Goal: Task Accomplishment & Management: Manage account settings

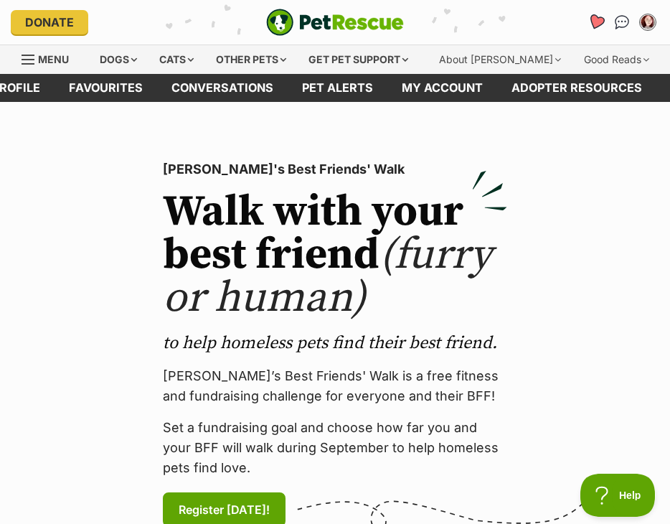
click at [600, 21] on icon "Favourites" at bounding box center [595, 22] width 17 height 16
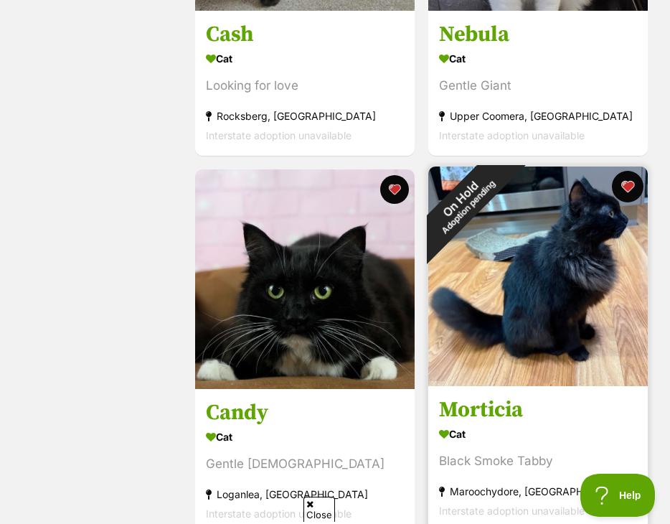
click at [624, 183] on button "favourite" at bounding box center [627, 187] width 32 height 32
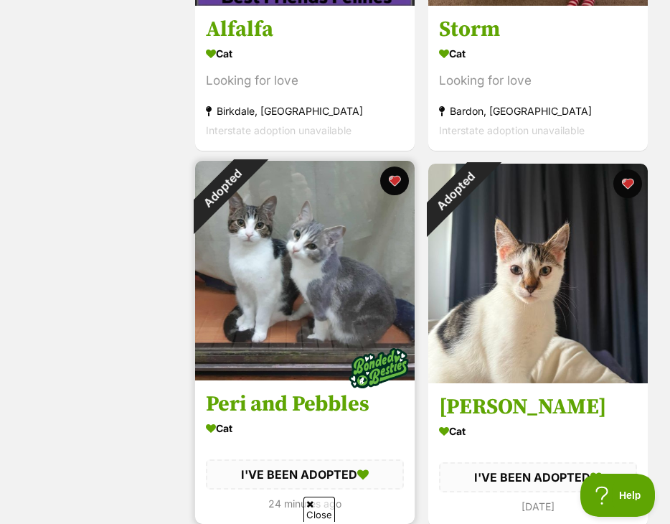
scroll to position [2797, 0]
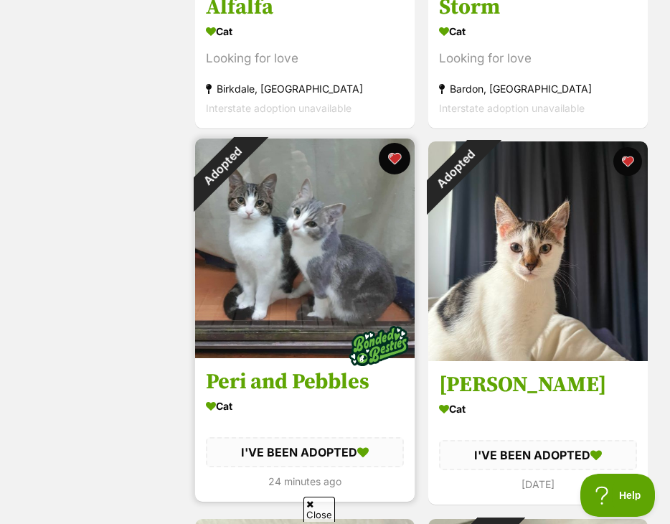
click at [395, 156] on button "favourite" at bounding box center [395, 159] width 32 height 32
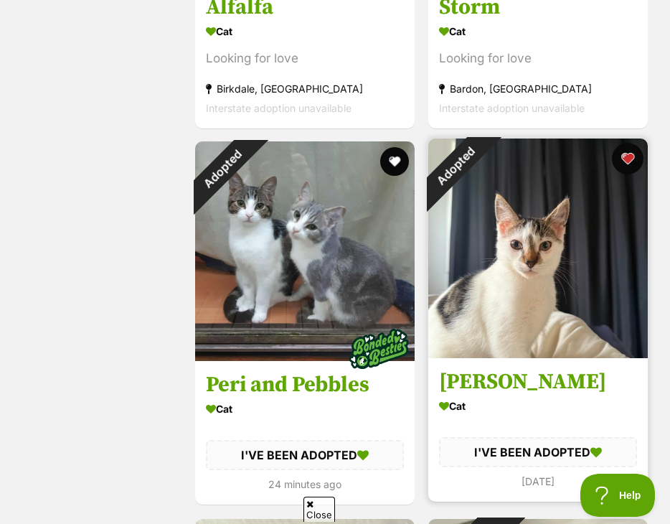
click at [624, 157] on button "favourite" at bounding box center [627, 159] width 32 height 32
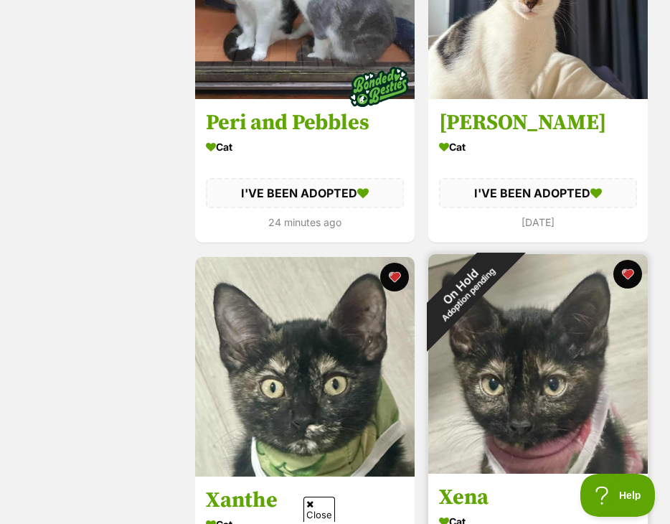
scroll to position [3084, 0]
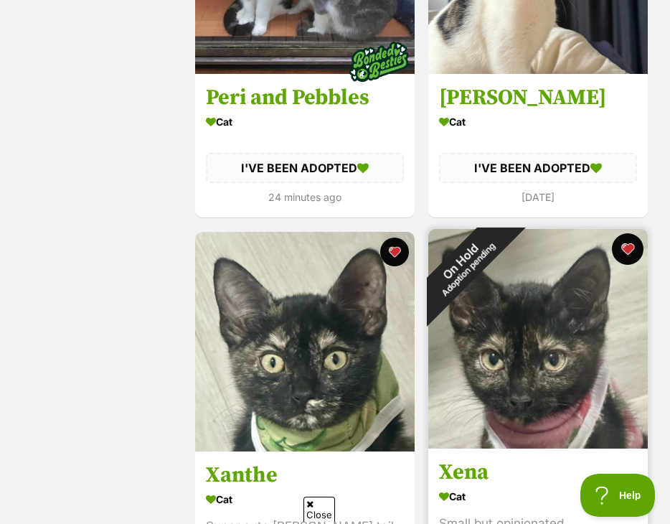
click at [630, 250] on button "favourite" at bounding box center [627, 249] width 32 height 32
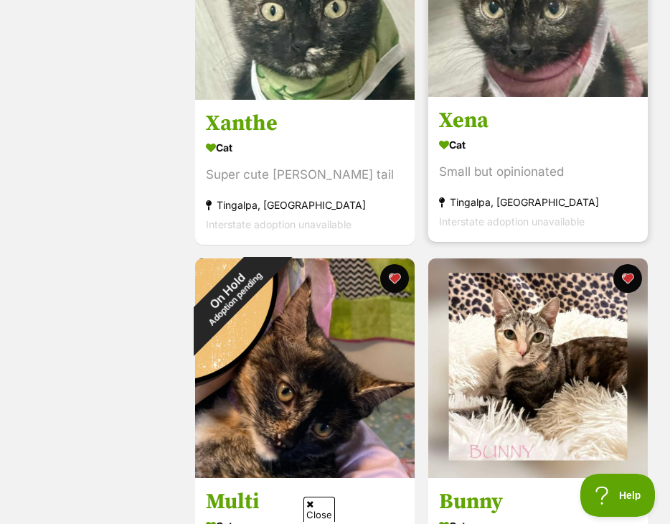
scroll to position [3443, 0]
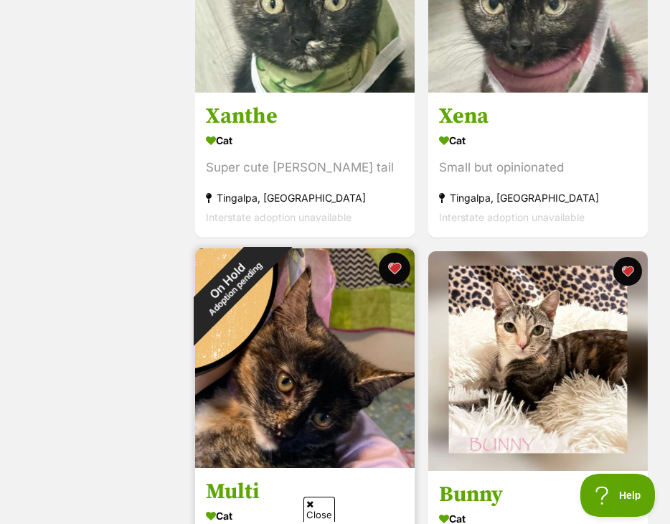
click at [399, 266] on button "favourite" at bounding box center [395, 268] width 32 height 32
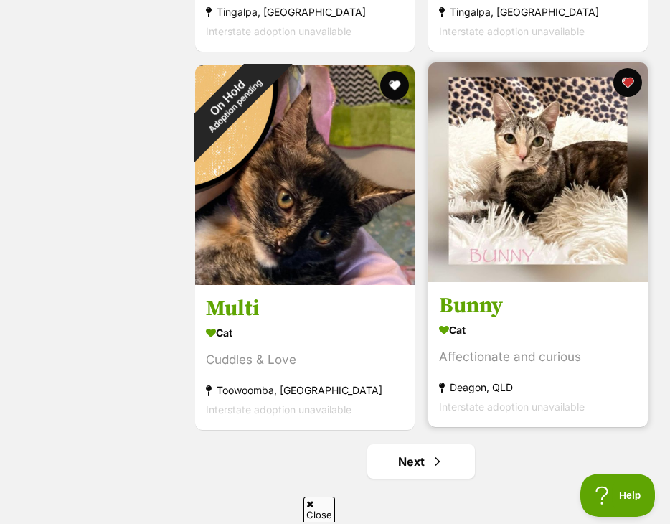
scroll to position [3730, 0]
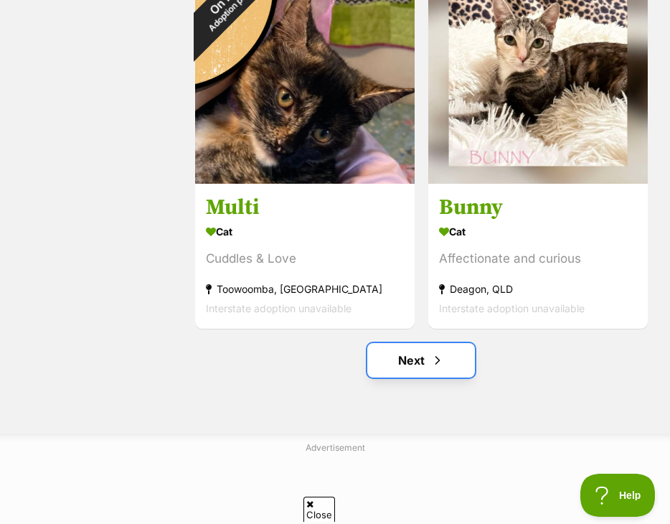
click at [433, 352] on span "Next page" at bounding box center [437, 359] width 14 height 17
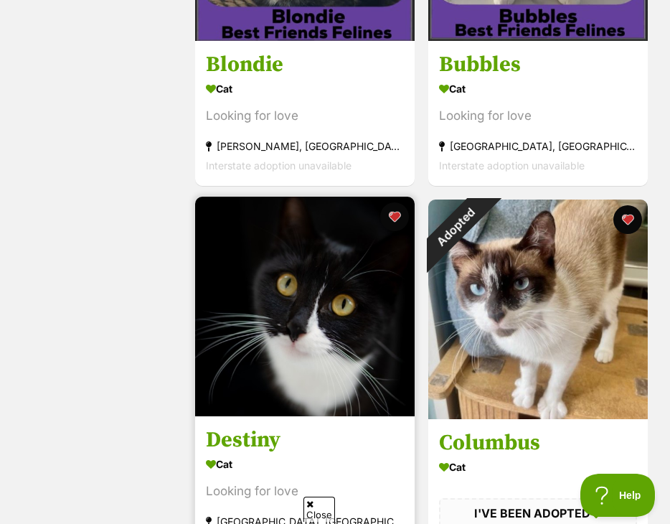
scroll to position [1650, 0]
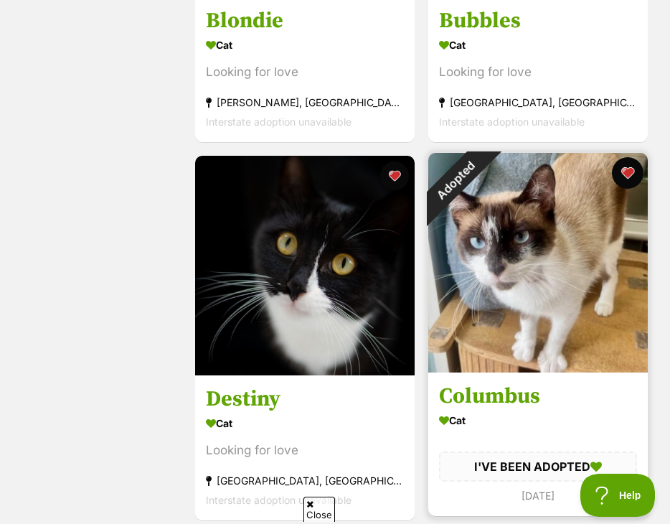
click at [627, 169] on button "favourite" at bounding box center [627, 173] width 32 height 32
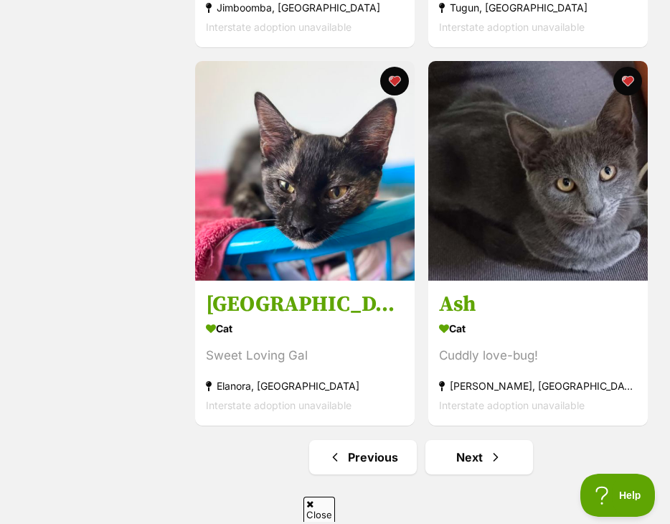
scroll to position [3658, 0]
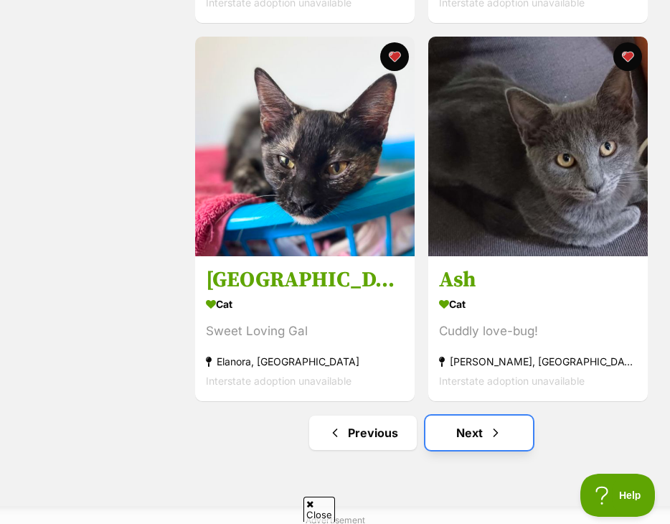
click at [467, 439] on link "Next" at bounding box center [479, 432] width 108 height 34
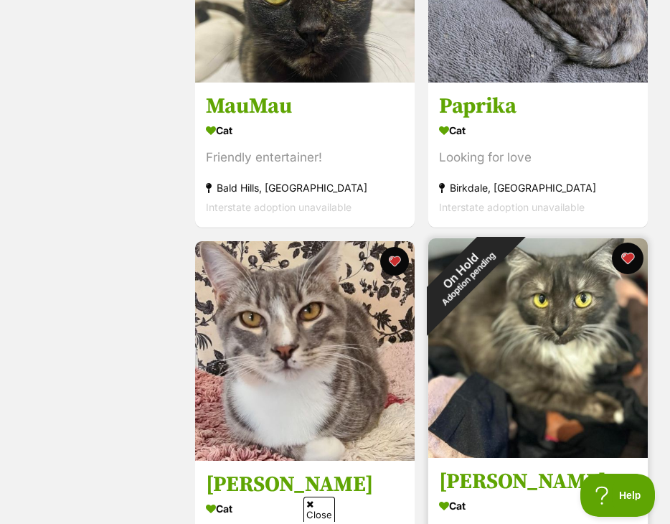
click at [620, 260] on button "favourite" at bounding box center [627, 258] width 32 height 32
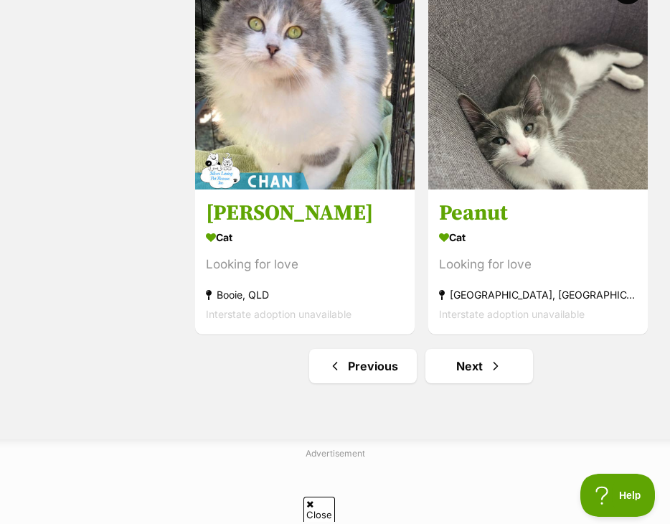
scroll to position [3730, 0]
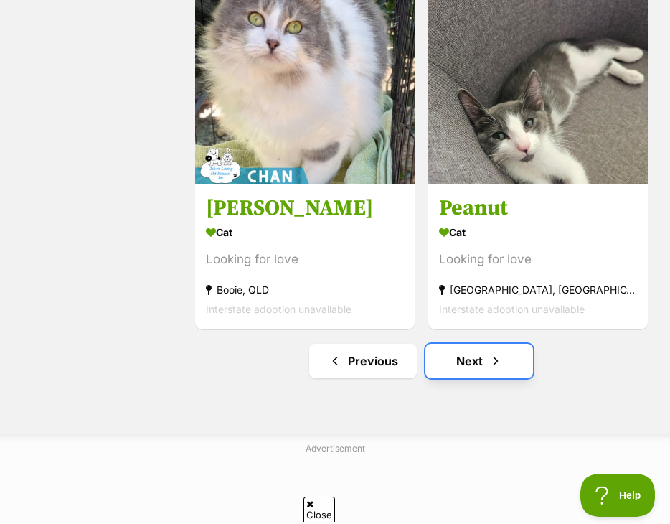
click at [460, 359] on link "Next" at bounding box center [479, 361] width 108 height 34
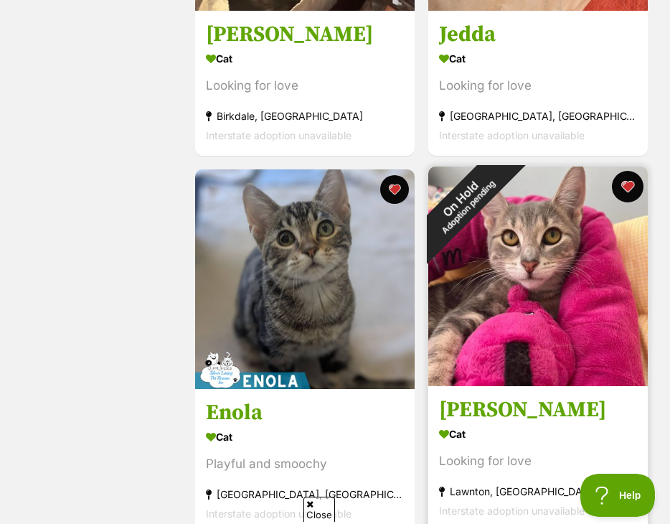
click at [628, 185] on button "favourite" at bounding box center [627, 187] width 32 height 32
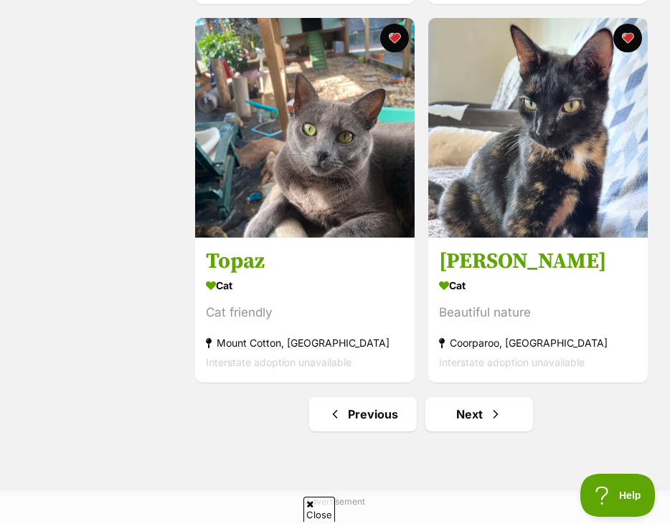
scroll to position [3730, 0]
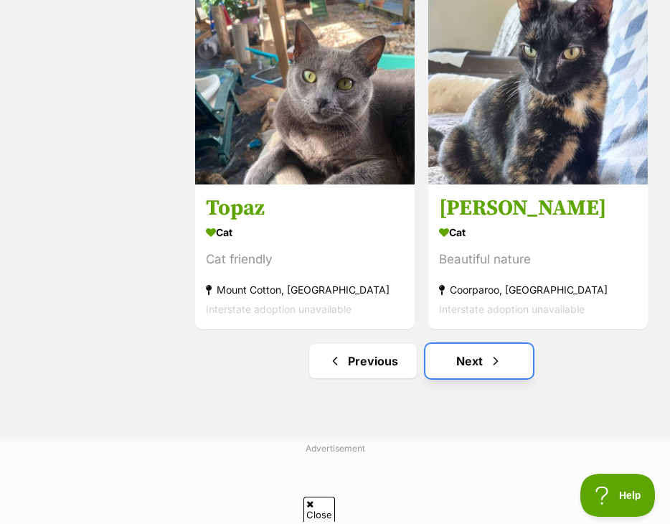
click at [464, 362] on link "Next" at bounding box center [479, 361] width 108 height 34
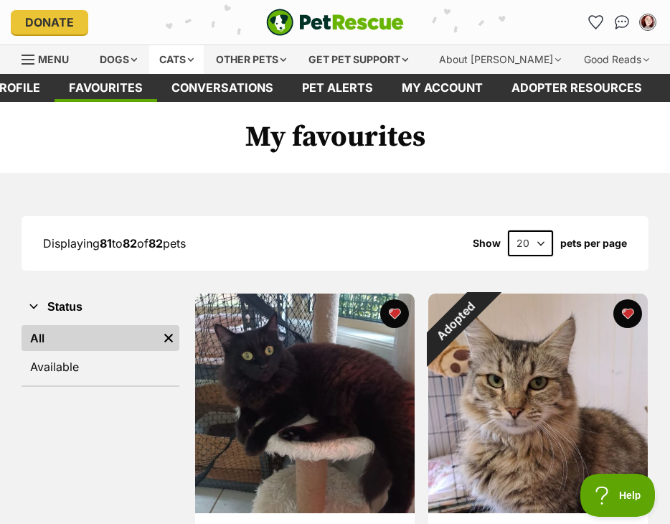
click at [184, 58] on div "Cats" at bounding box center [176, 59] width 55 height 29
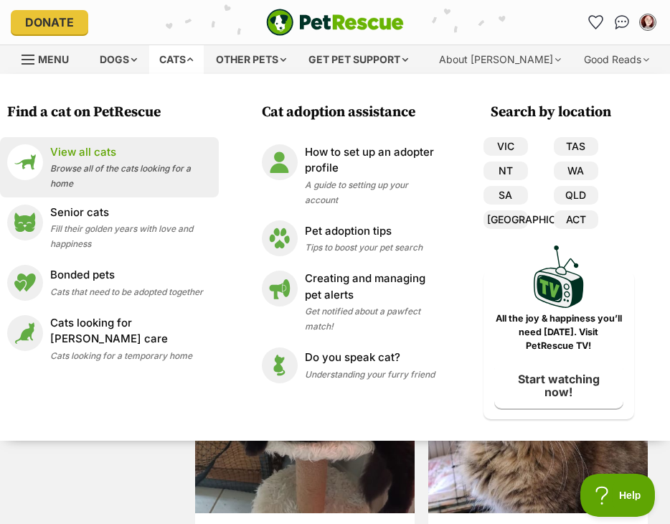
click at [88, 171] on span "Browse all of the cats looking for a home" at bounding box center [120, 176] width 141 height 26
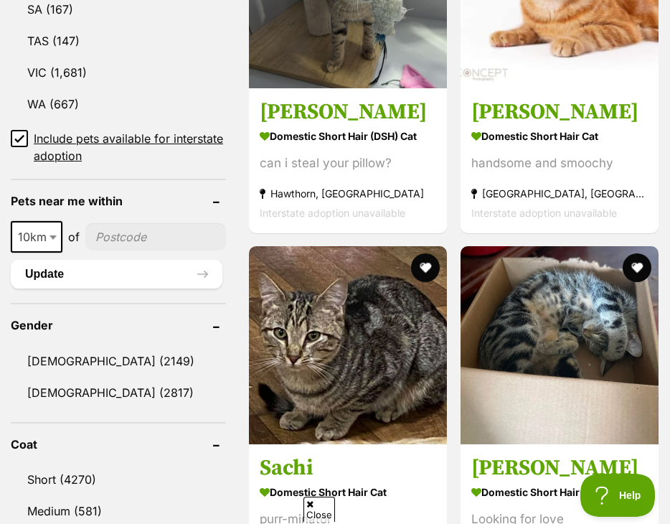
click at [52, 252] on span at bounding box center [54, 237] width 14 height 32
select select "100"
click at [111, 250] on input"] "postcode" at bounding box center [159, 236] width 133 height 27
type input"] "4306"
click at [70, 288] on button "Update" at bounding box center [117, 274] width 212 height 29
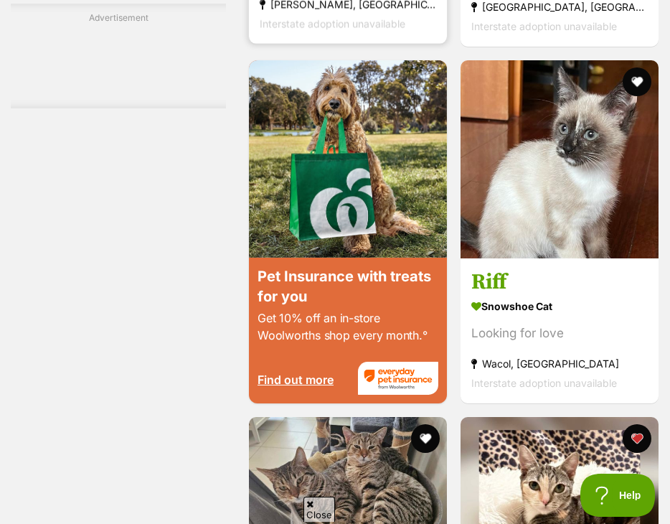
scroll to position [2439, 0]
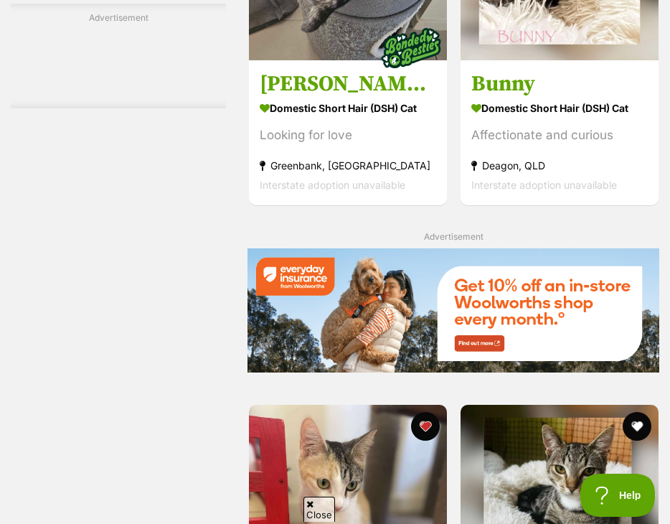
scroll to position [2941, 0]
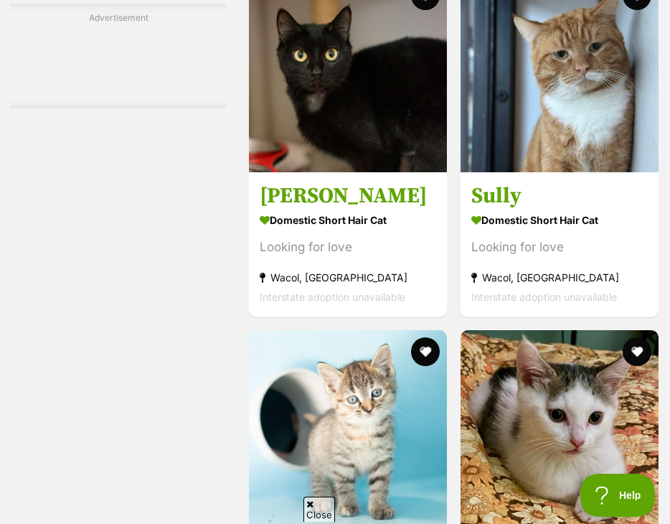
scroll to position [3730, 0]
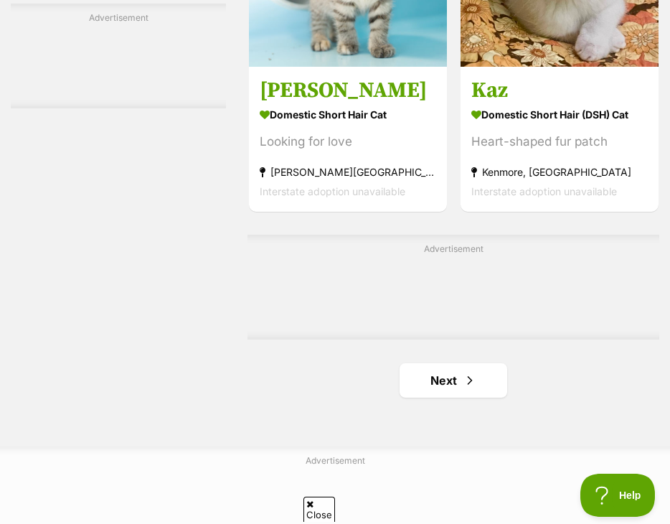
scroll to position [4662, 0]
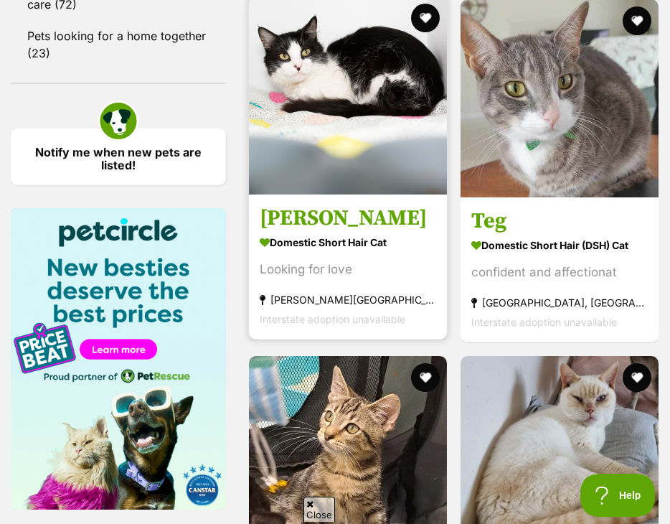
scroll to position [1721, 0]
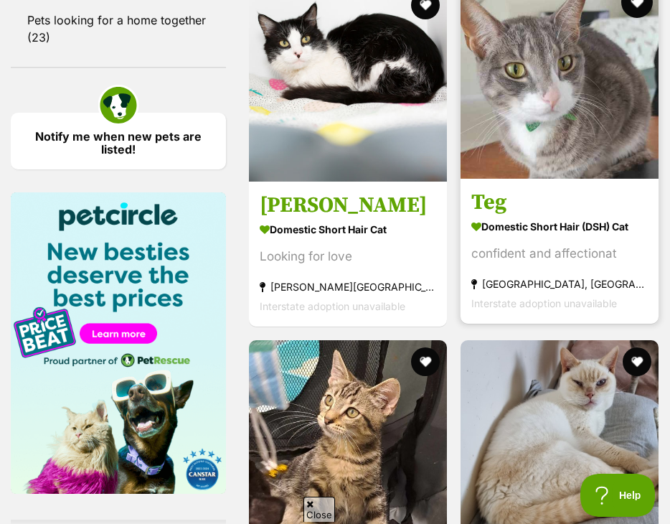
click at [641, 18] on button "favourite" at bounding box center [636, 2] width 32 height 32
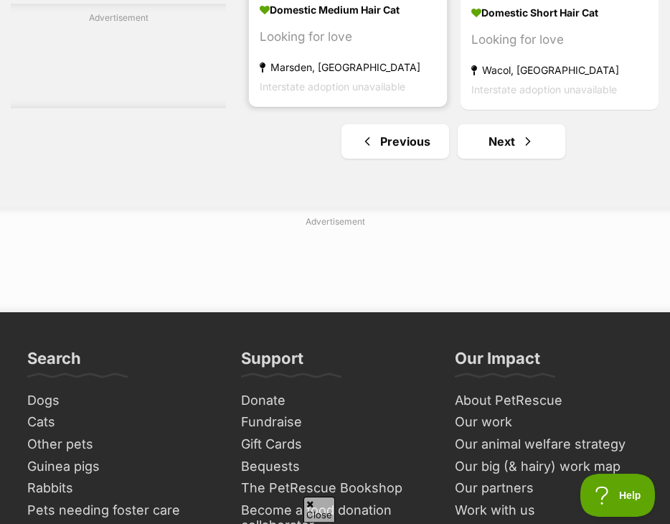
scroll to position [4734, 0]
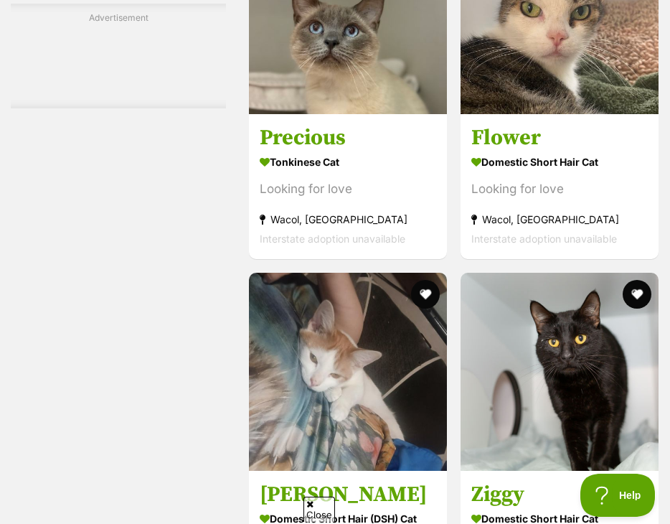
scroll to position [3586, 0]
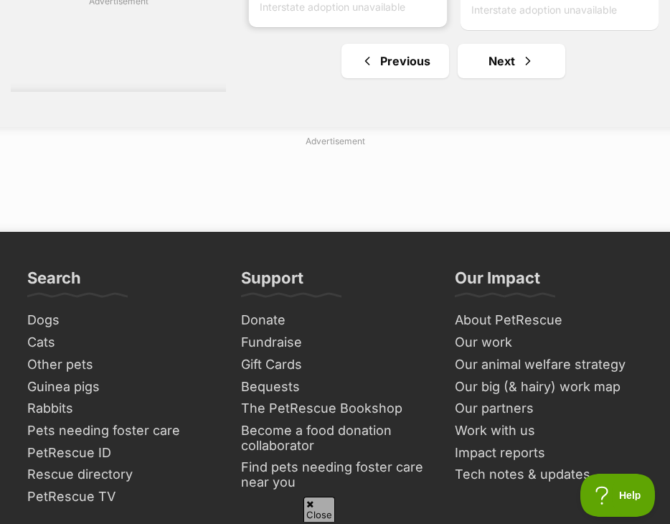
scroll to position [4662, 0]
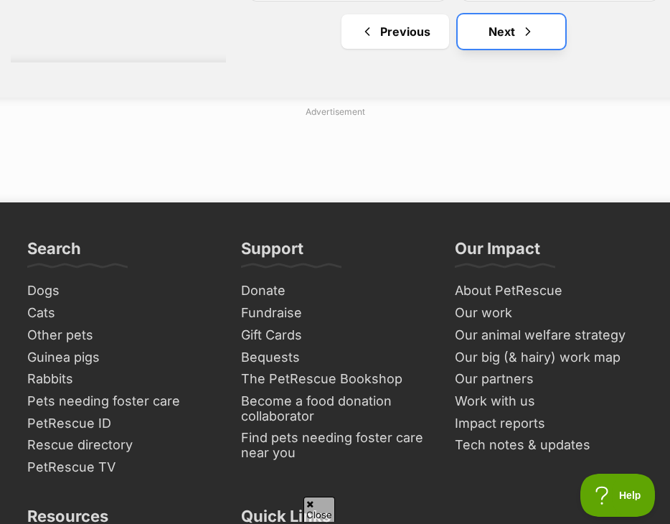
click at [458, 49] on link "Next" at bounding box center [512, 31] width 108 height 34
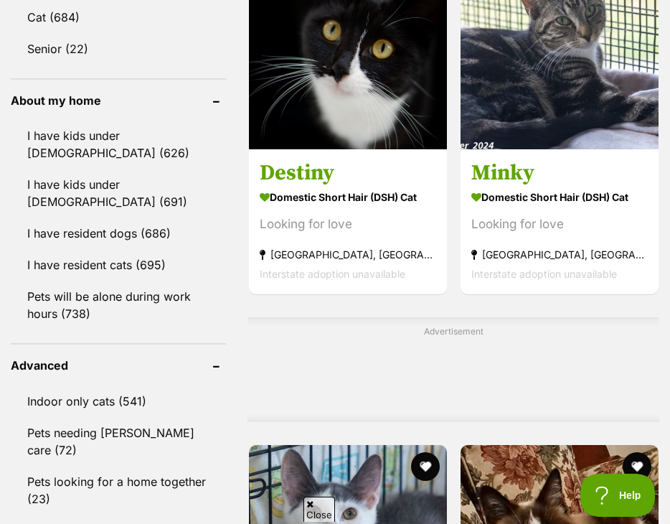
scroll to position [1291, 0]
